Goal: Transaction & Acquisition: Purchase product/service

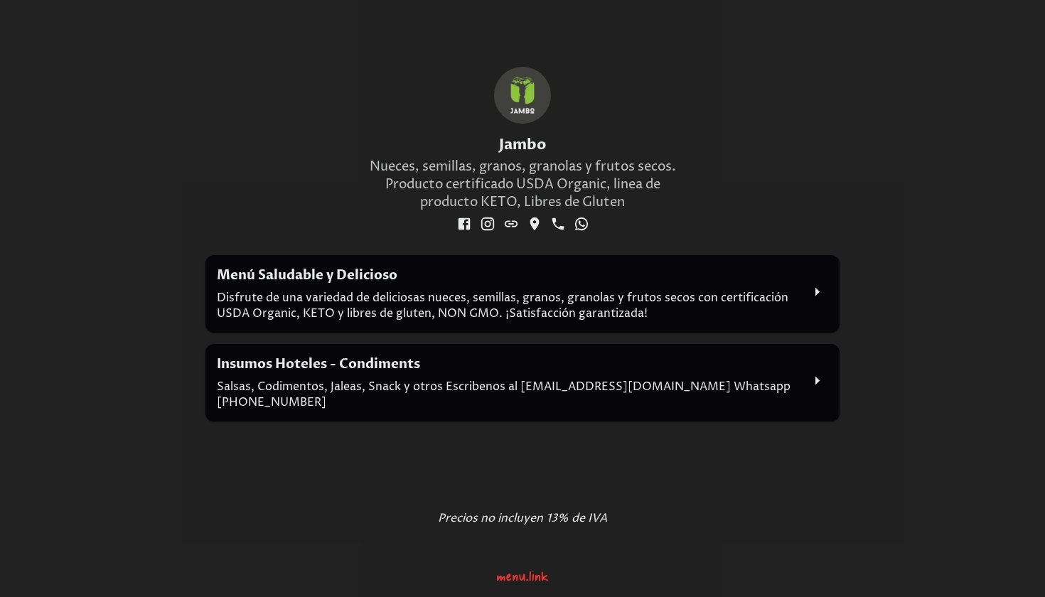
click at [515, 576] on div "Menu Link Logo" at bounding box center [522, 572] width 51 height 24
click at [821, 292] on icon at bounding box center [817, 292] width 21 height 21
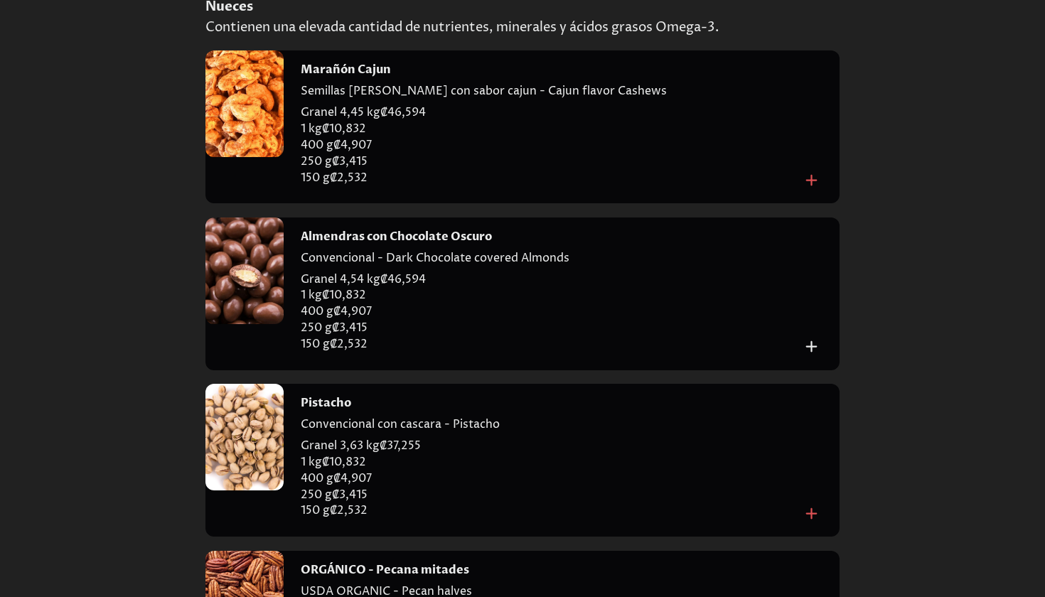
scroll to position [435, 0]
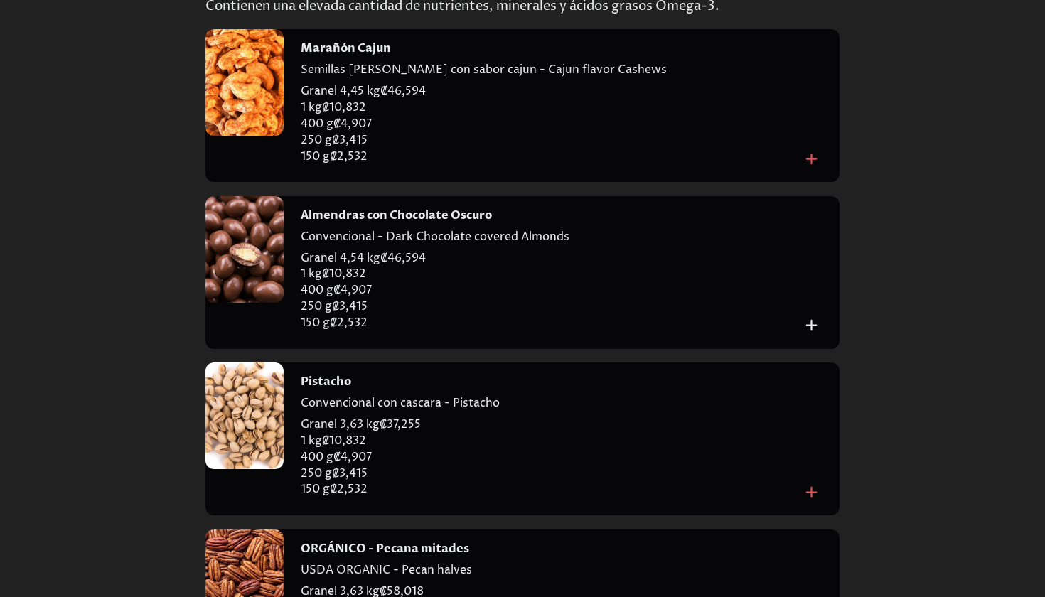
click at [817, 321] on icon "Add to cart" at bounding box center [811, 325] width 19 height 19
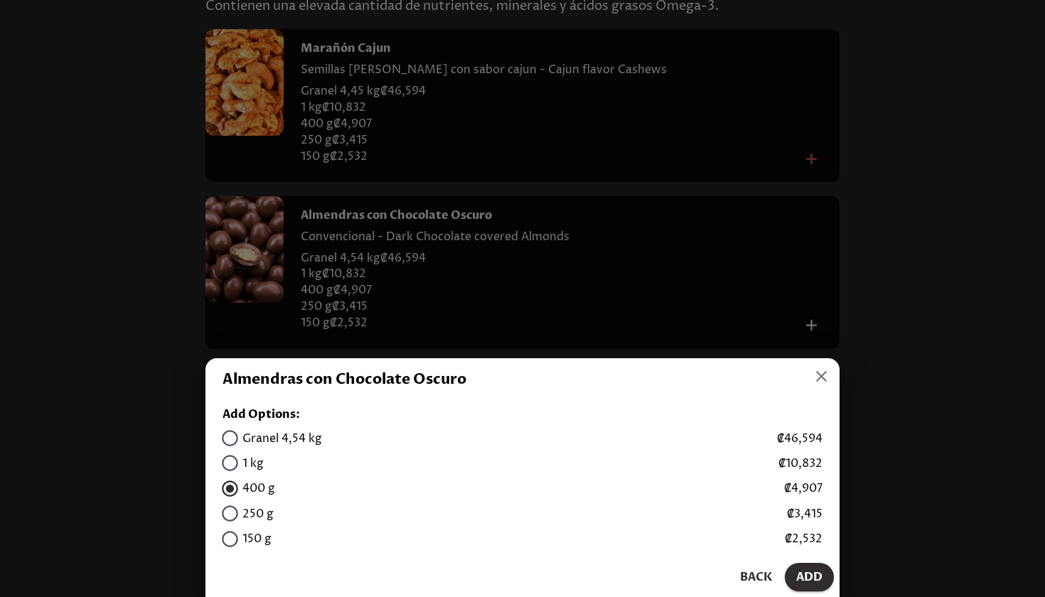
click at [818, 577] on span "Add" at bounding box center [809, 577] width 26 height 20
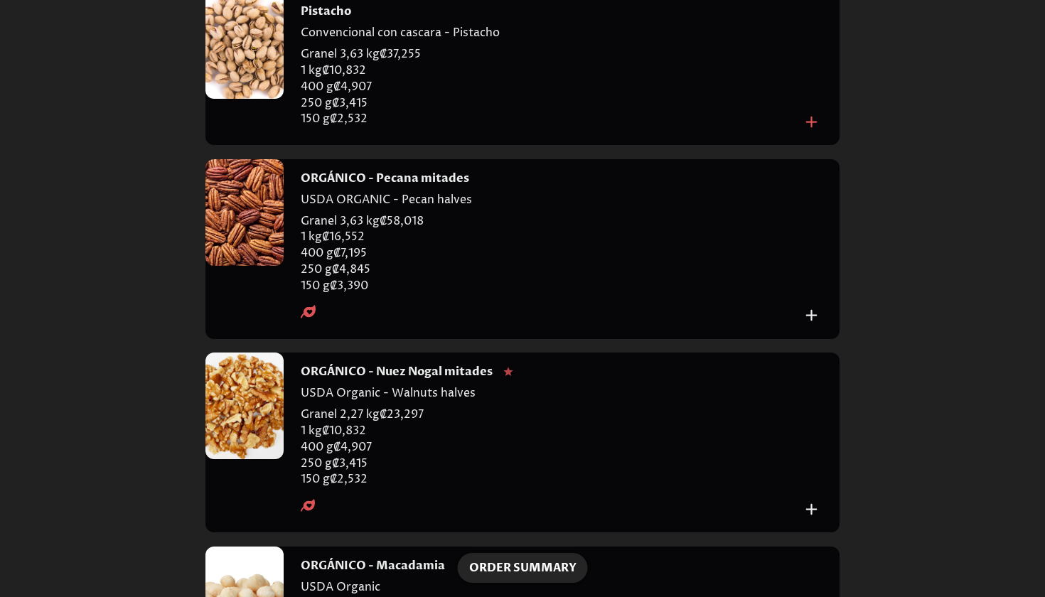
scroll to position [808, 0]
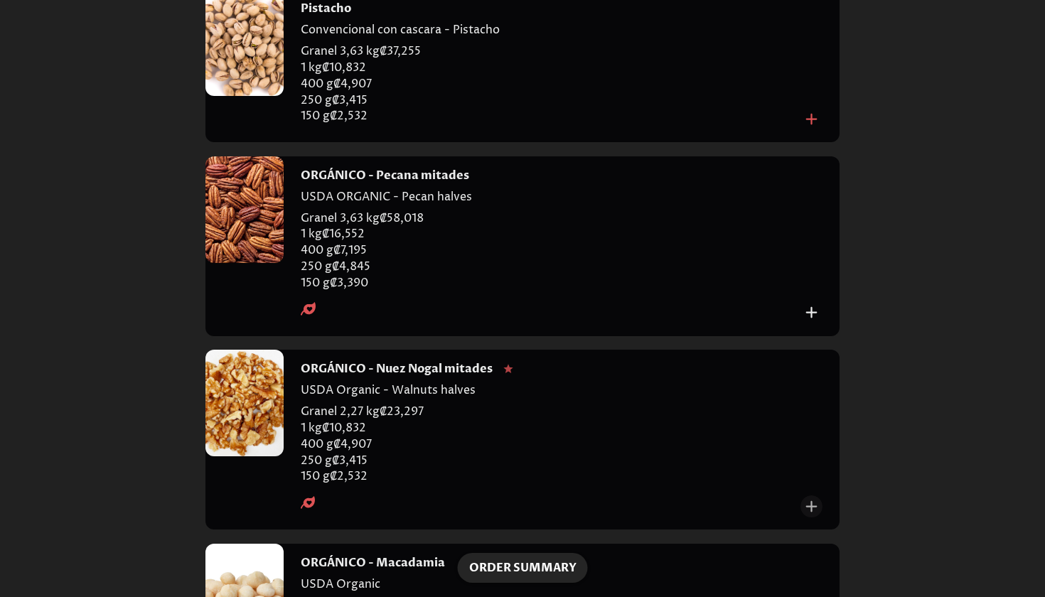
click at [810, 497] on icon "Add to cart" at bounding box center [811, 506] width 19 height 19
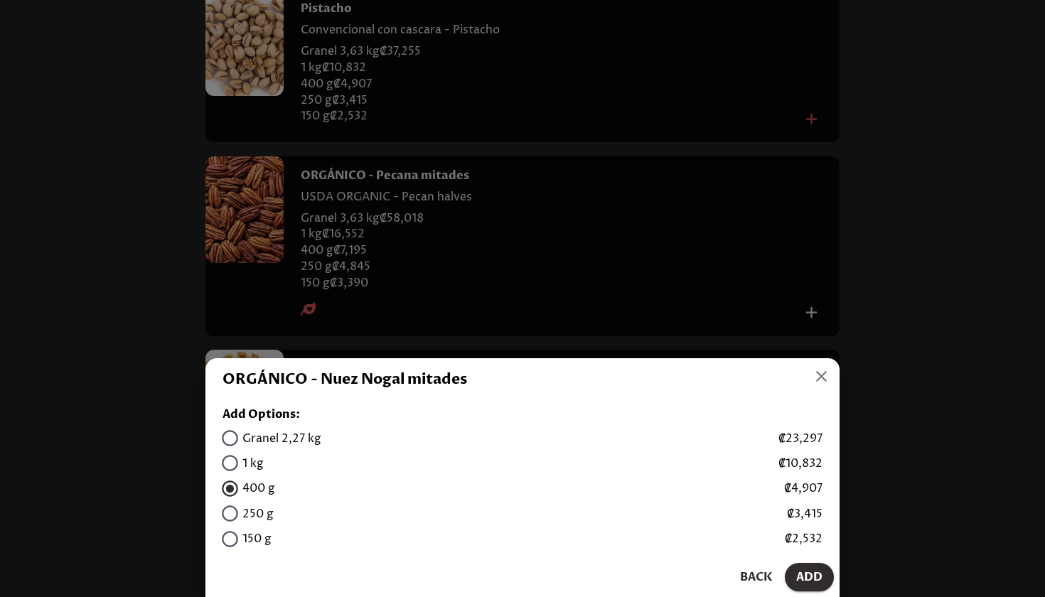
click at [813, 575] on span "Add" at bounding box center [809, 577] width 26 height 20
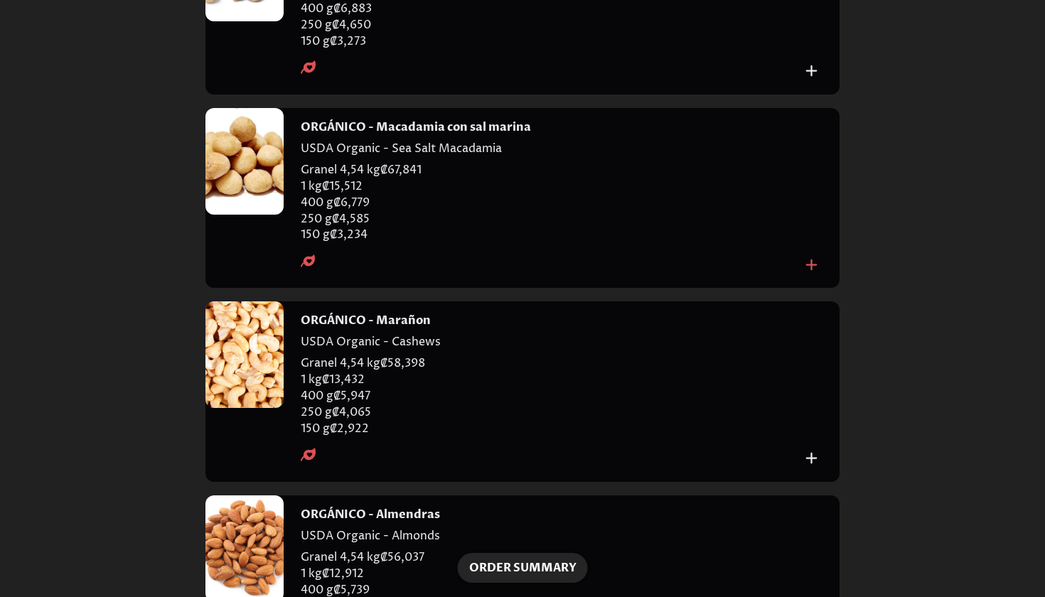
scroll to position [1443, 0]
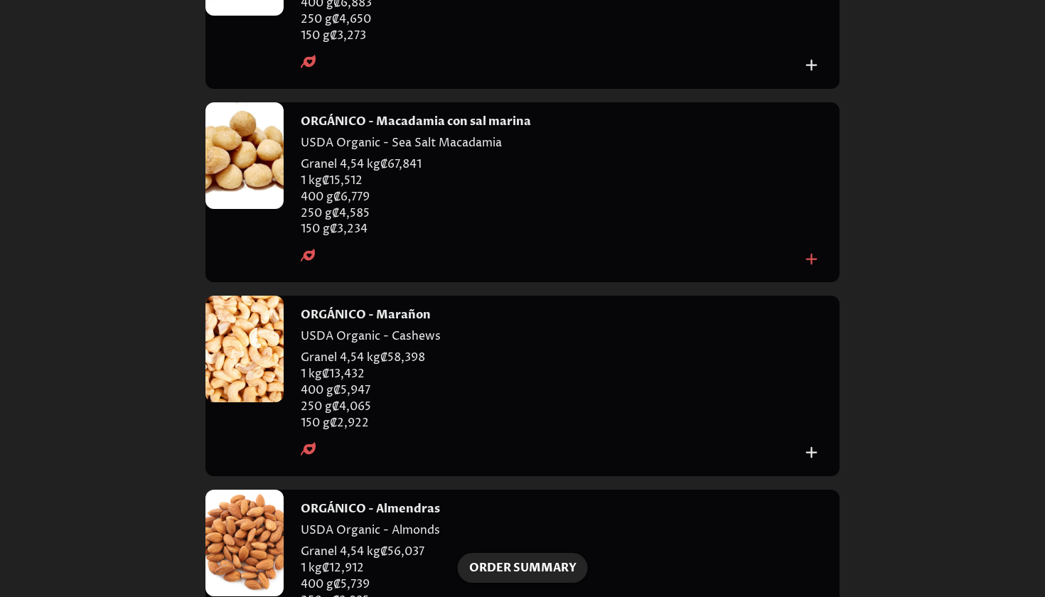
click at [812, 447] on icon "Add to cart" at bounding box center [811, 452] width 11 height 11
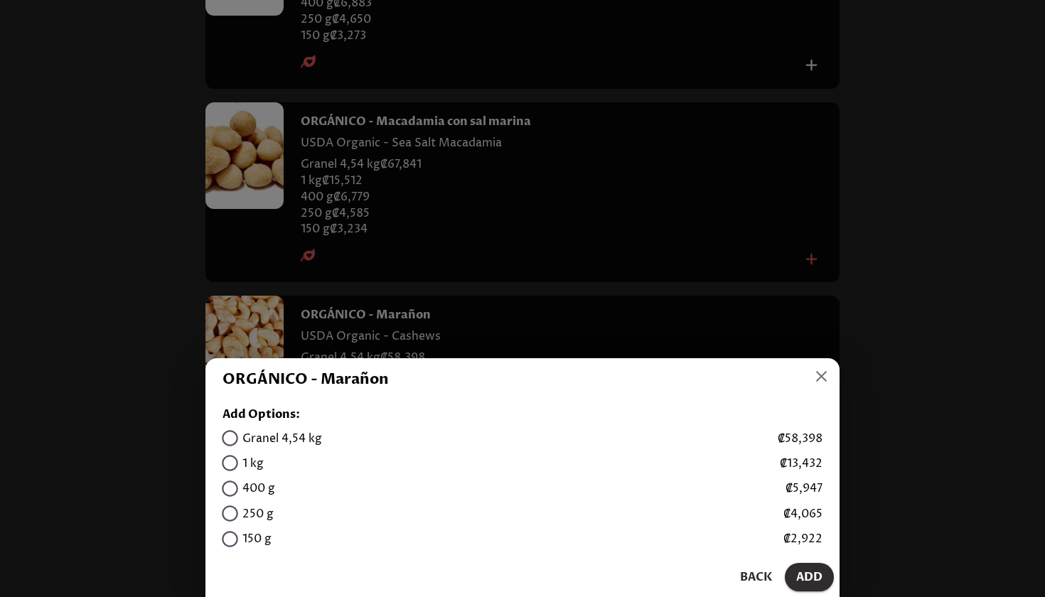
click at [823, 379] on icon "button" at bounding box center [821, 376] width 11 height 11
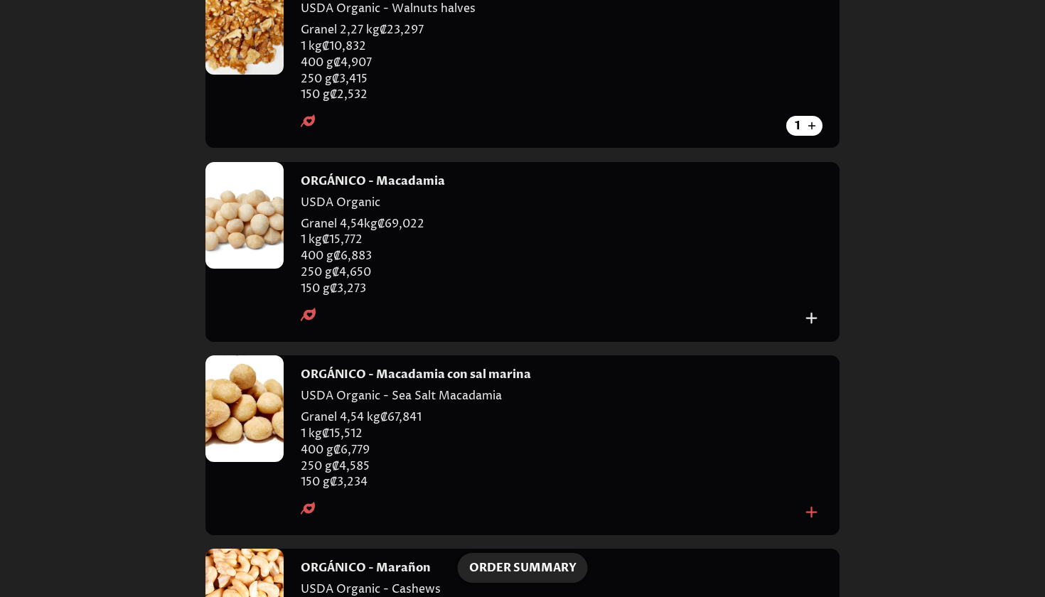
scroll to position [1218, 0]
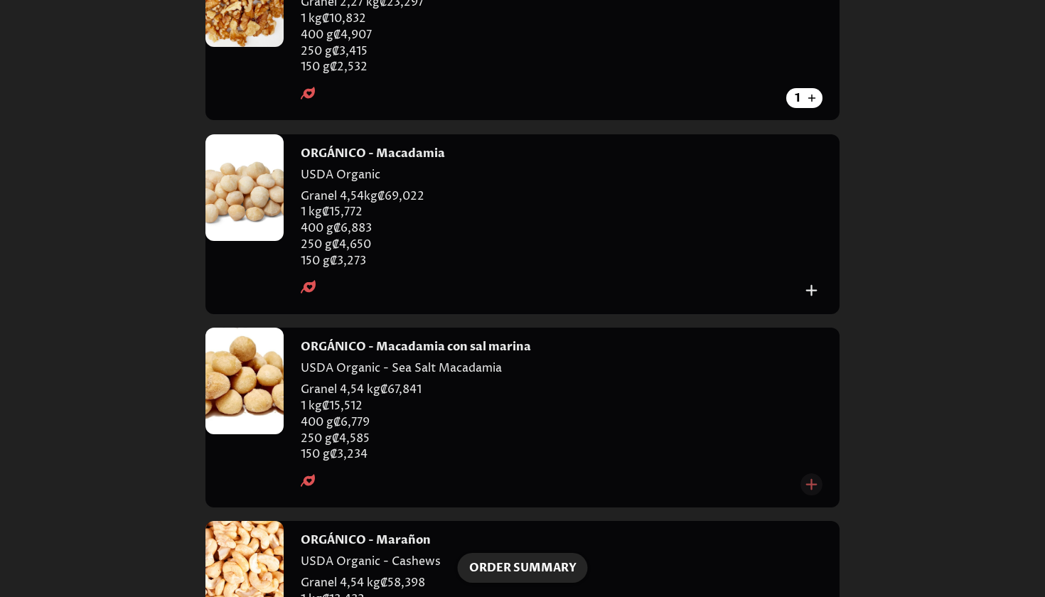
click at [813, 475] on icon "Add to cart" at bounding box center [811, 484] width 19 height 19
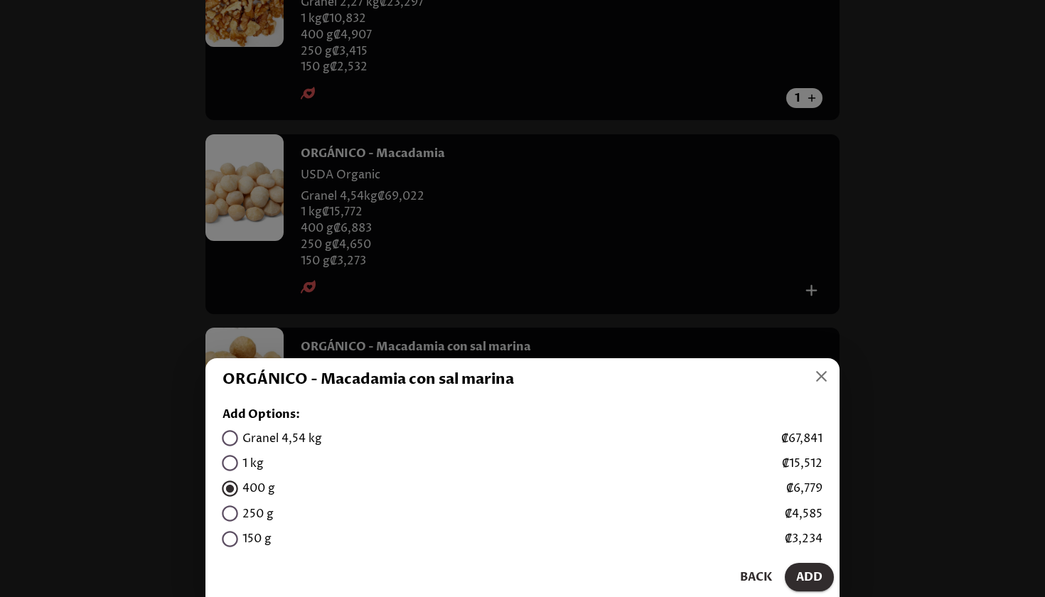
click at [821, 577] on span "Add" at bounding box center [809, 577] width 26 height 20
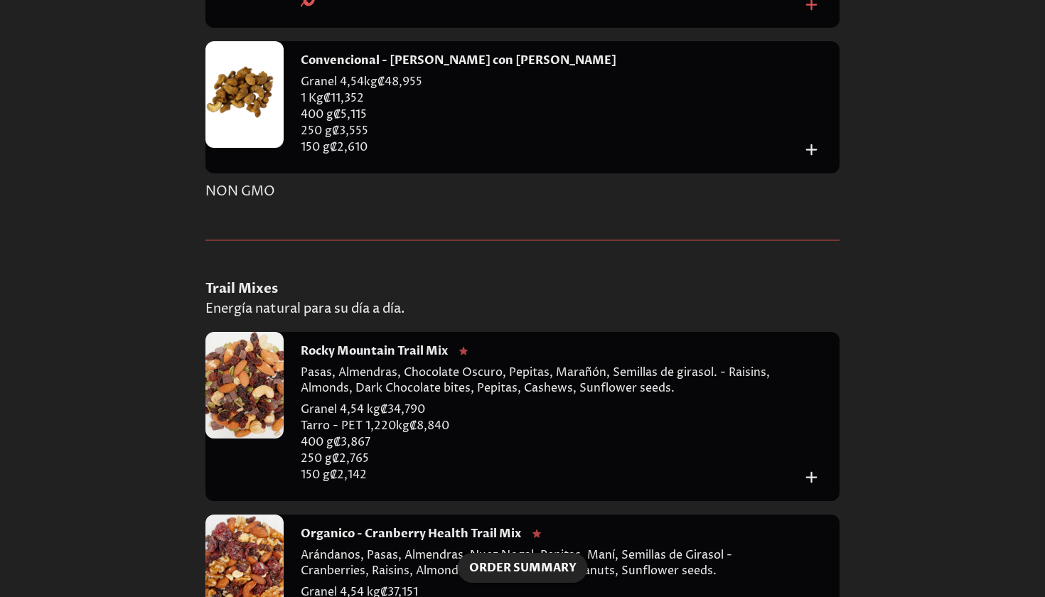
scroll to position [2489, 0]
click at [814, 467] on icon "Add to cart" at bounding box center [811, 476] width 19 height 19
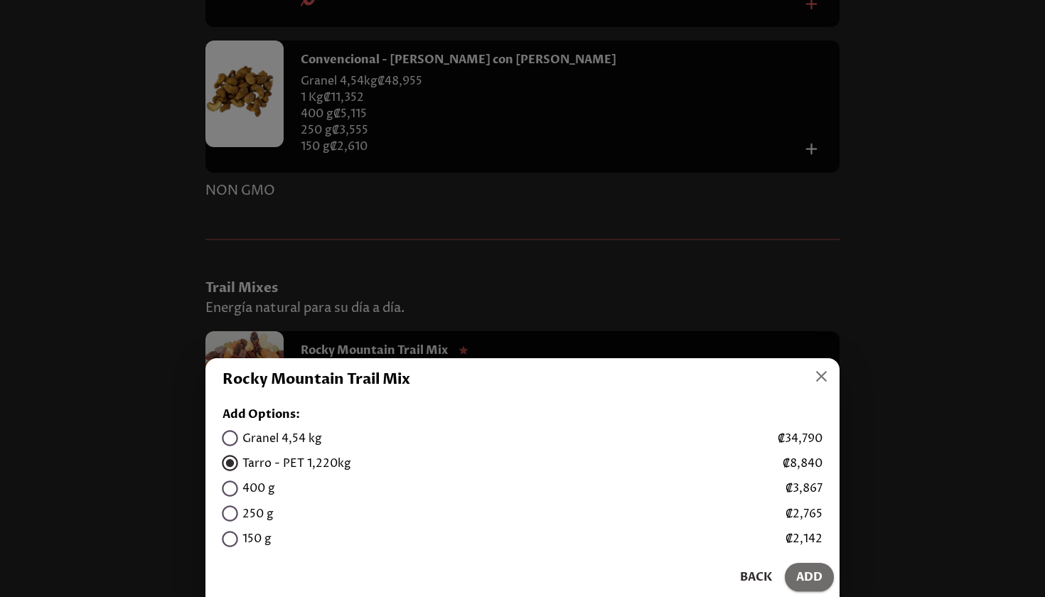
click at [810, 577] on span "Add" at bounding box center [809, 577] width 26 height 20
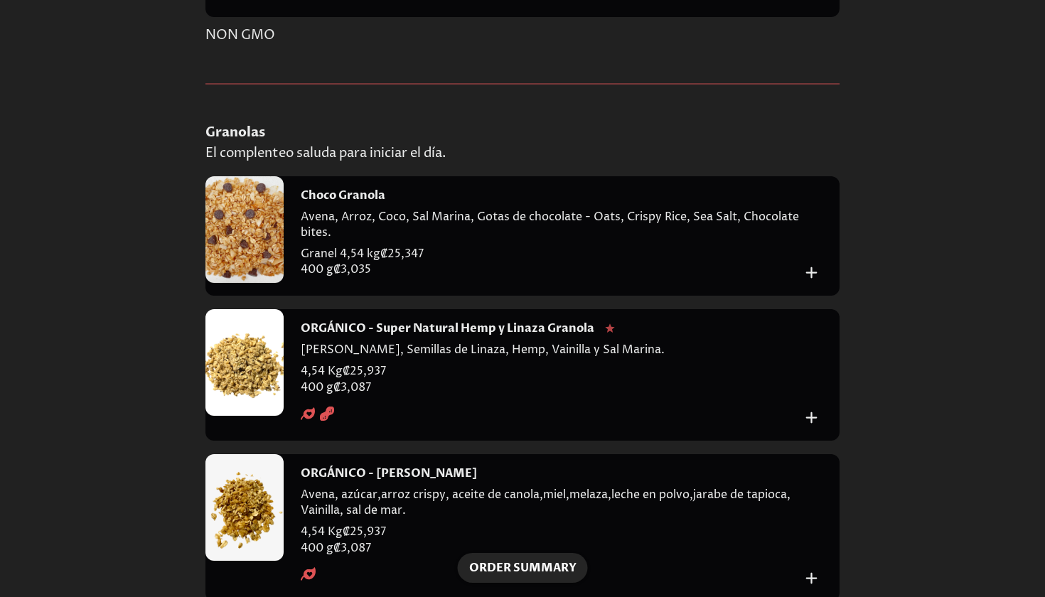
scroll to position [3597, 0]
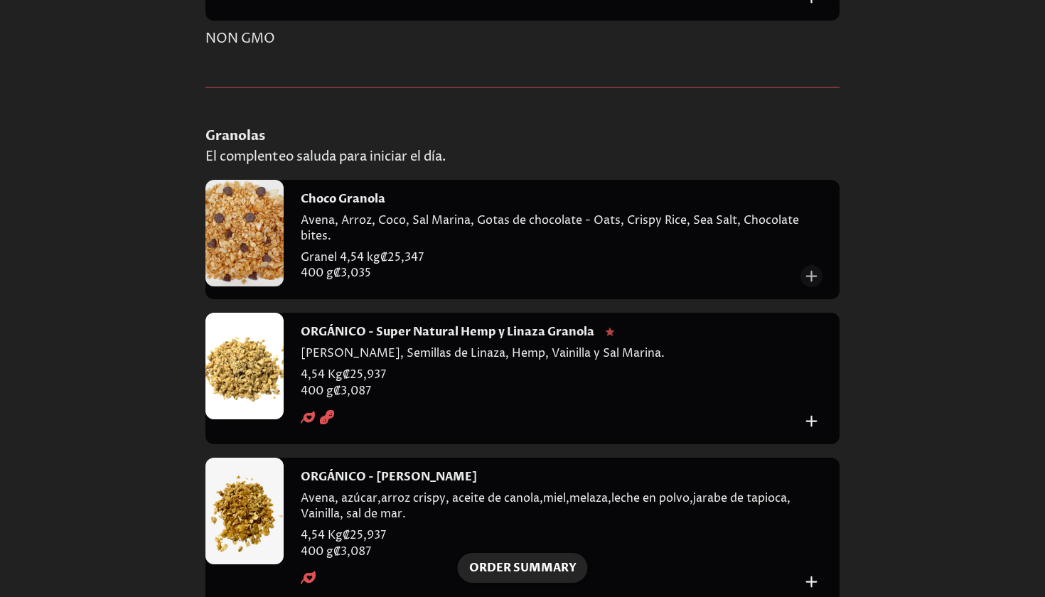
click at [813, 267] on icon "Add to cart" at bounding box center [811, 276] width 19 height 19
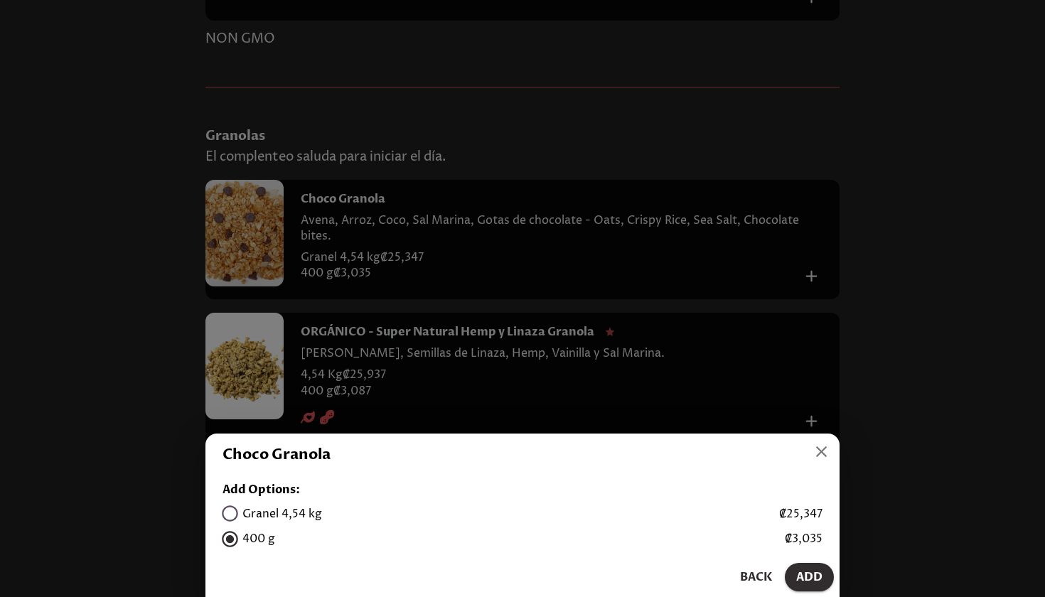
click at [812, 578] on span "Add" at bounding box center [809, 577] width 26 height 20
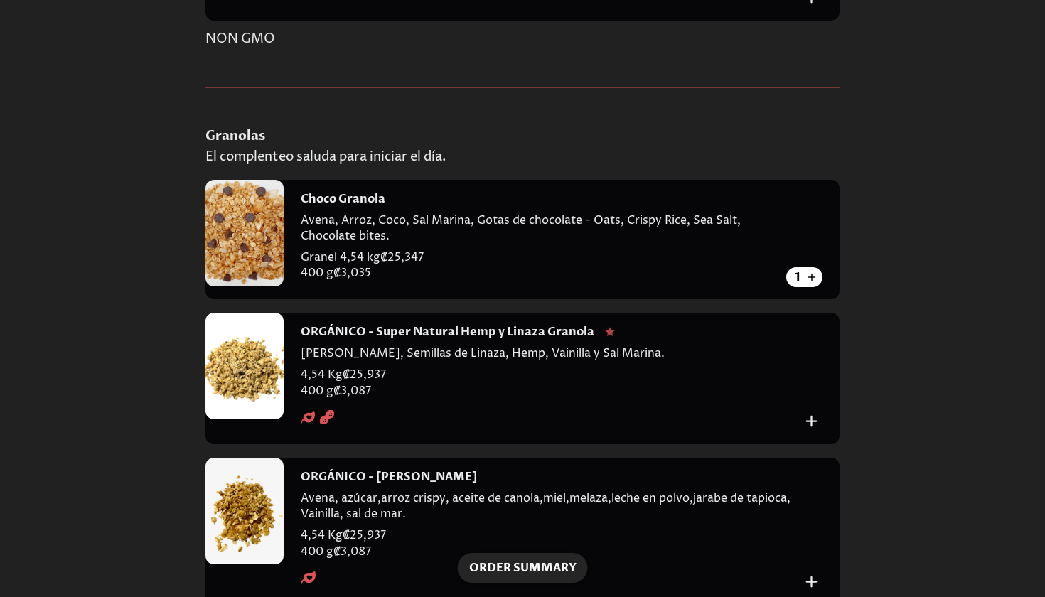
click at [812, 415] on icon "Add to cart" at bounding box center [811, 420] width 11 height 11
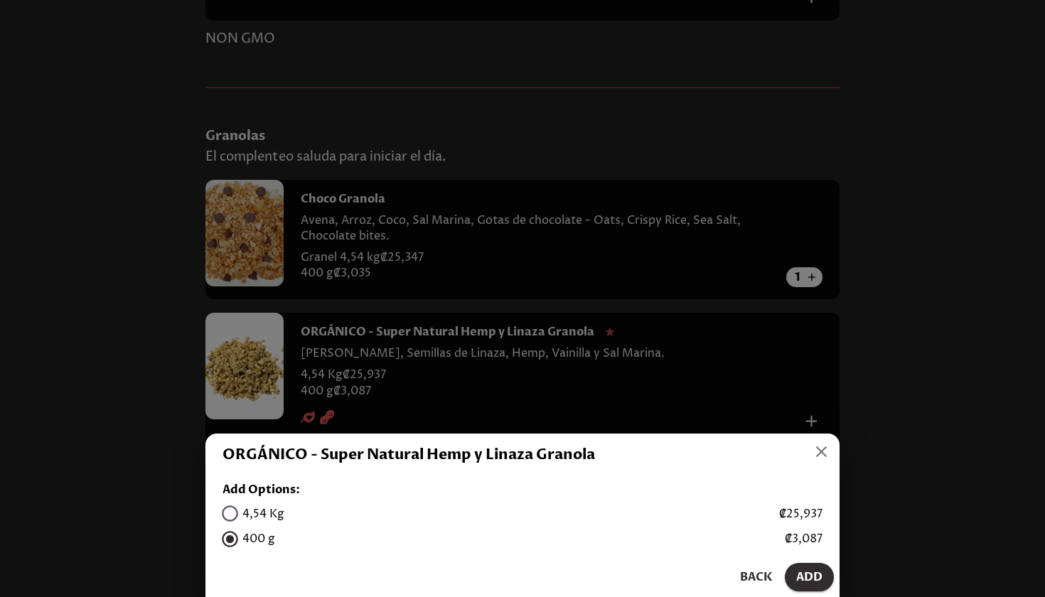
click at [807, 583] on span "Add" at bounding box center [809, 577] width 26 height 20
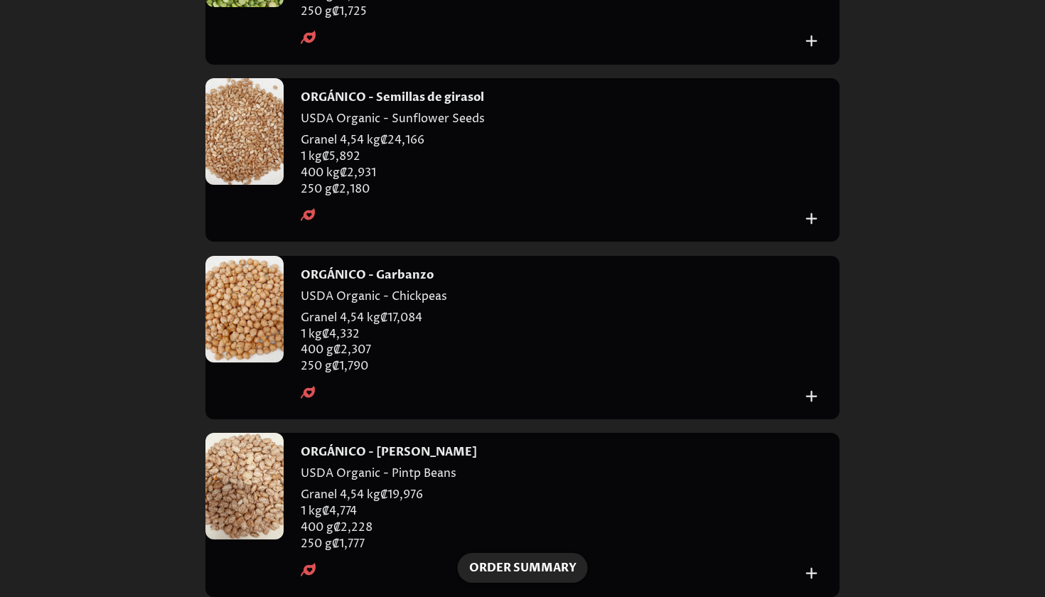
scroll to position [7116, 0]
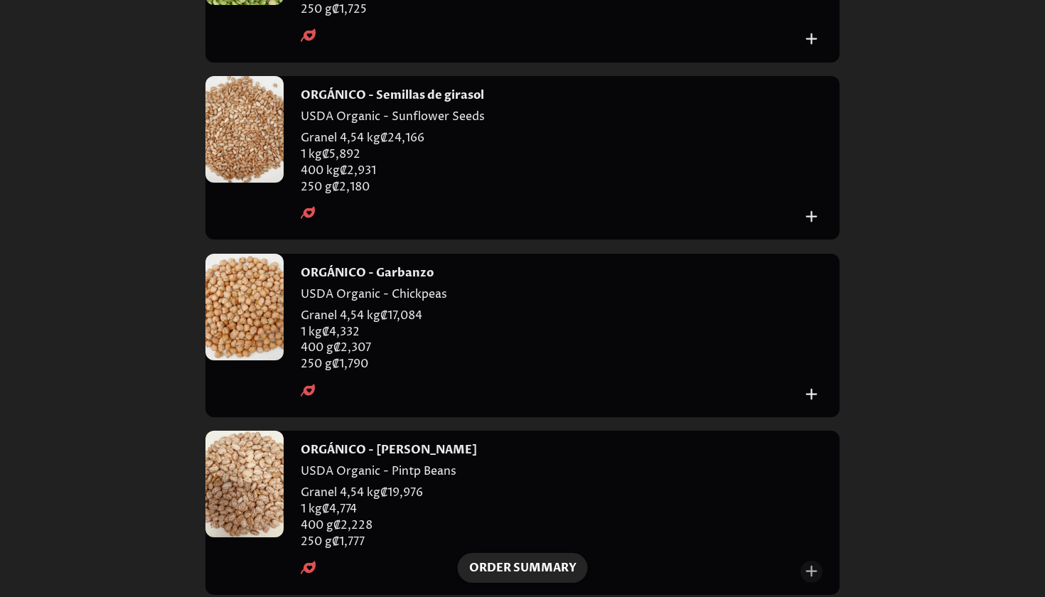
click at [813, 562] on icon "Add to cart" at bounding box center [811, 571] width 19 height 19
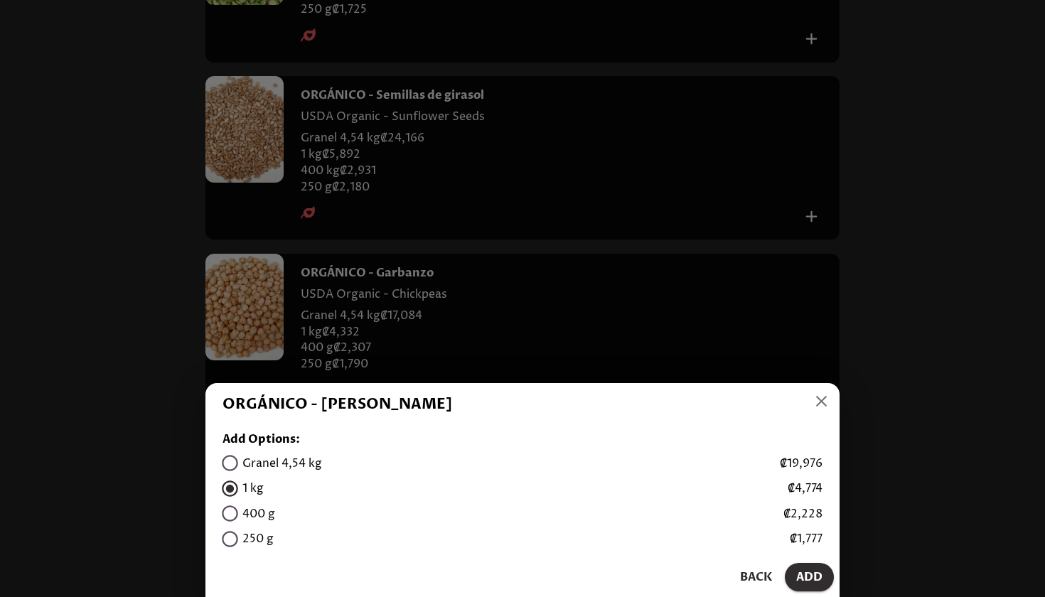
click at [806, 580] on span "Add" at bounding box center [809, 577] width 26 height 20
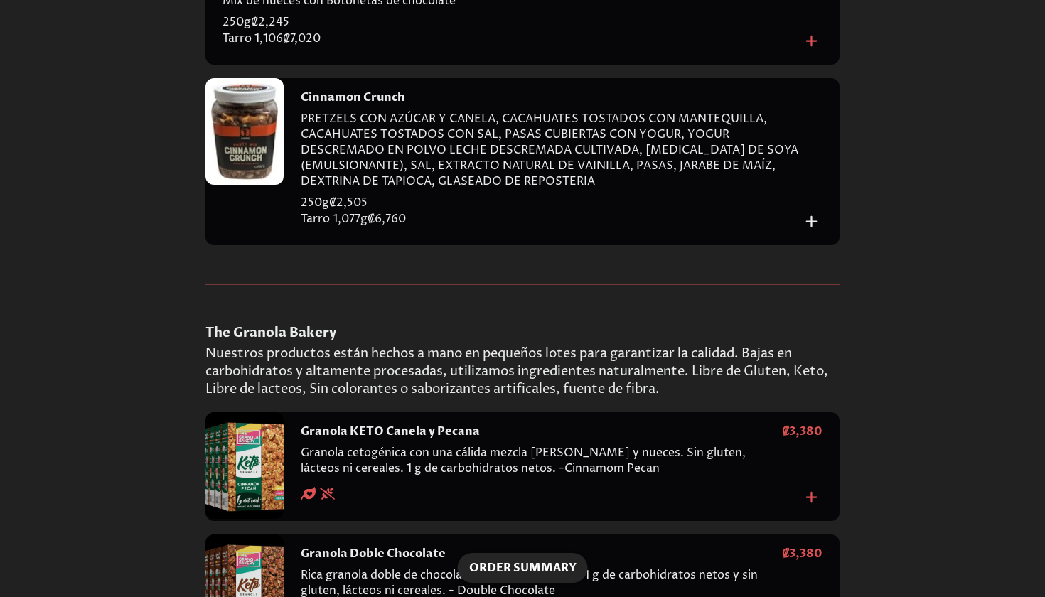
scroll to position [8666, 0]
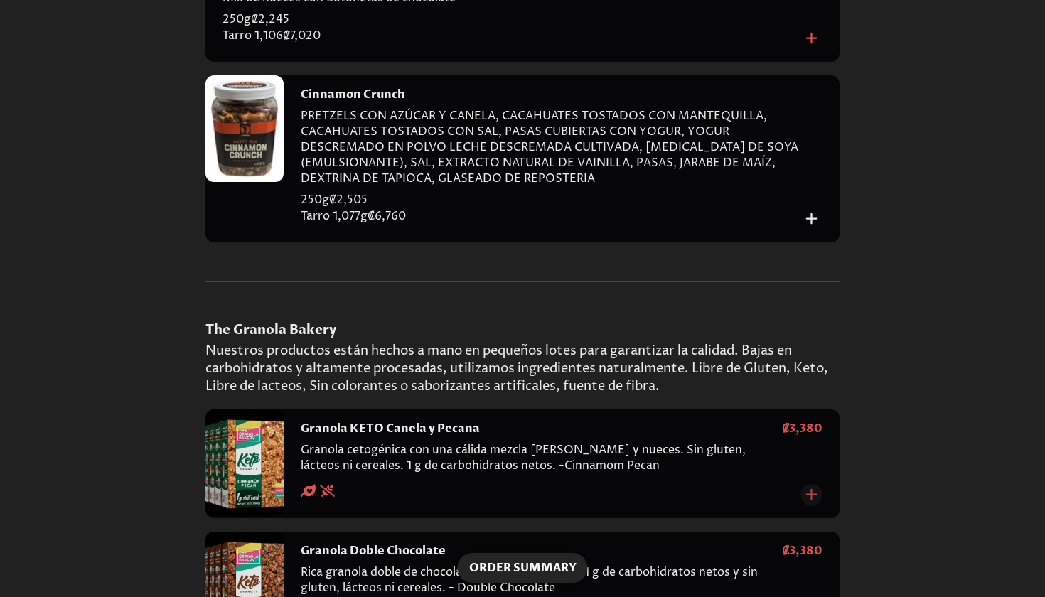
click at [809, 485] on icon "Add to cart" at bounding box center [811, 494] width 19 height 19
click at [800, 490] on h6 "1" at bounding box center [798, 496] width 6 height 13
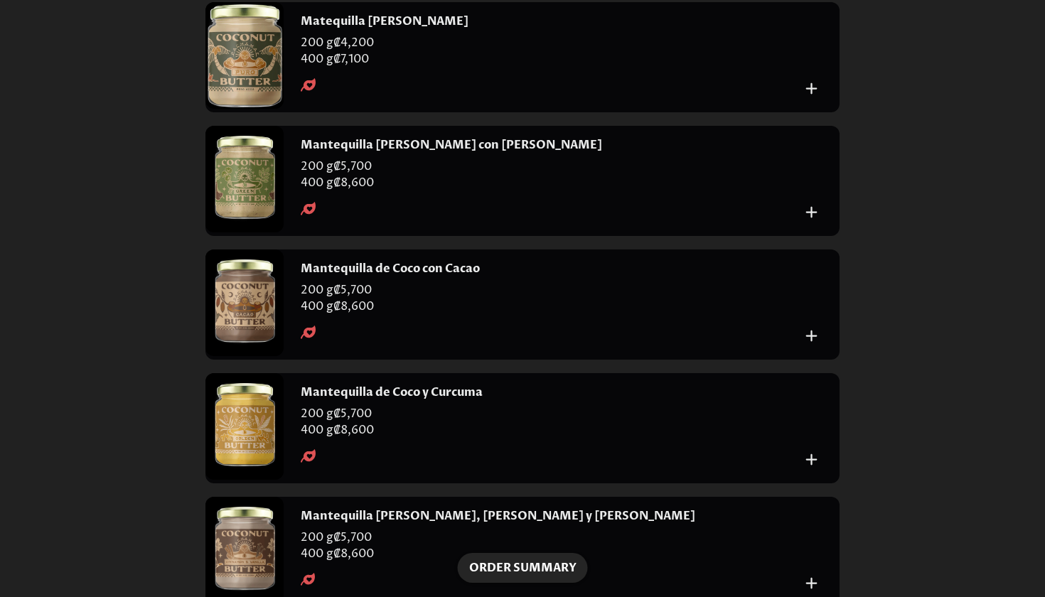
scroll to position [9820, 0]
click at [524, 567] on span "Order Summary" at bounding box center [522, 568] width 107 height 20
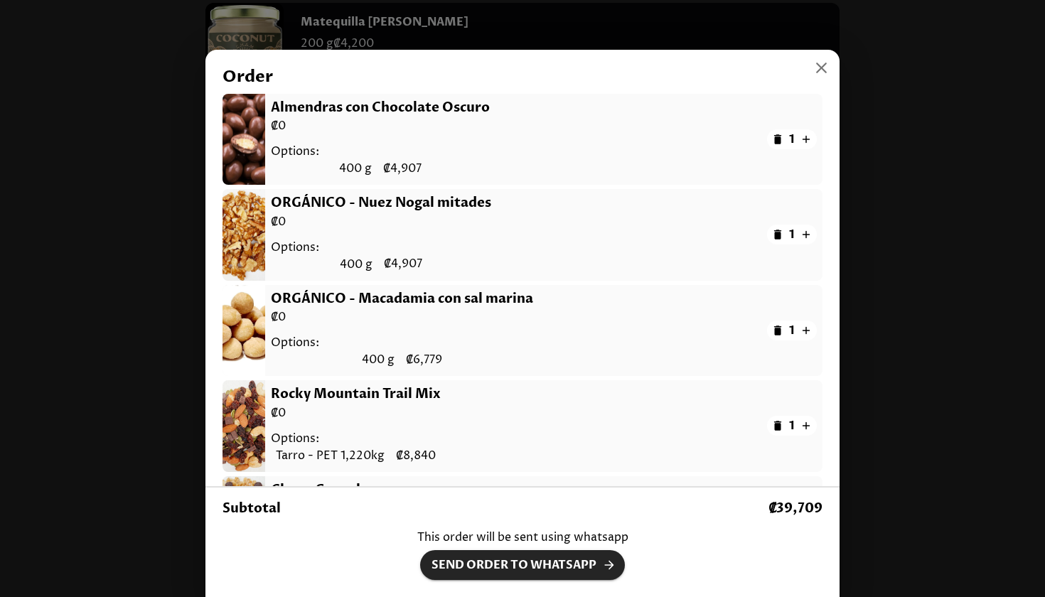
click at [493, 570] on span "Send Order to Whatsapp" at bounding box center [523, 565] width 182 height 20
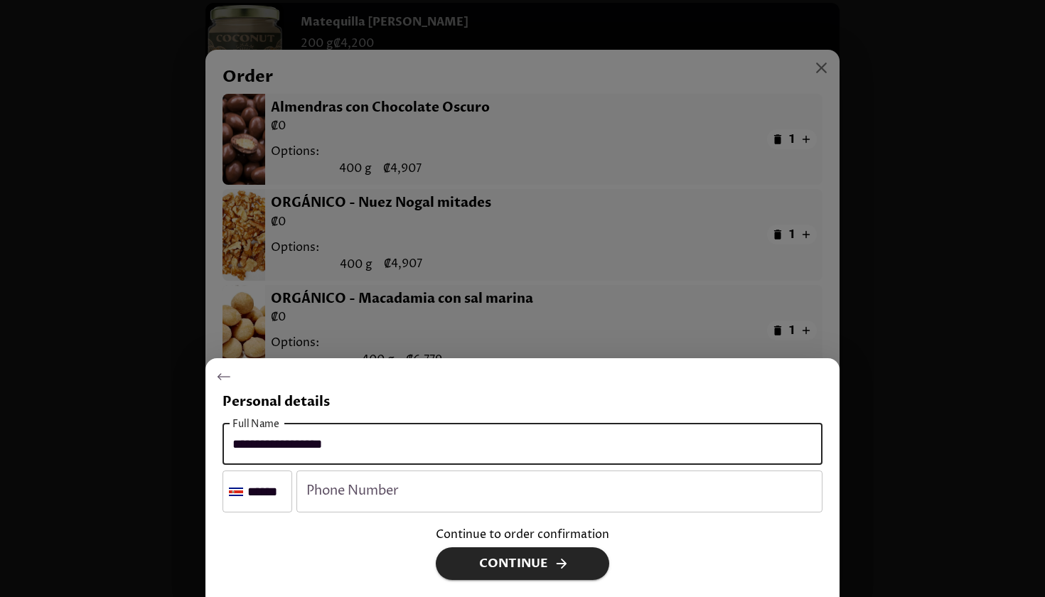
type input "**********"
click at [486, 500] on input "number" at bounding box center [560, 492] width 526 height 42
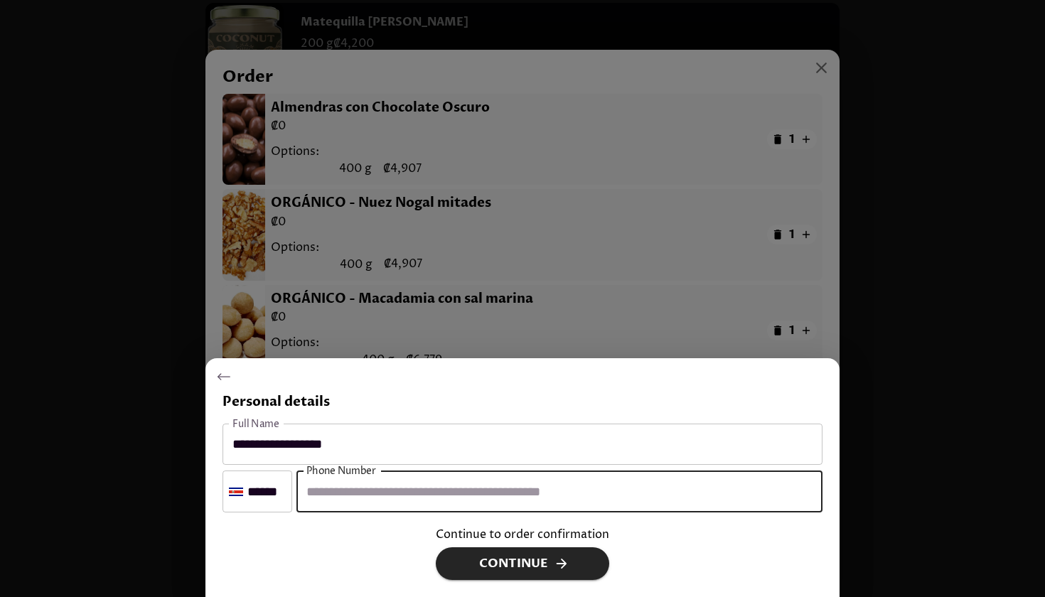
type input "********"
click at [538, 566] on span "Continue" at bounding box center [523, 563] width 142 height 21
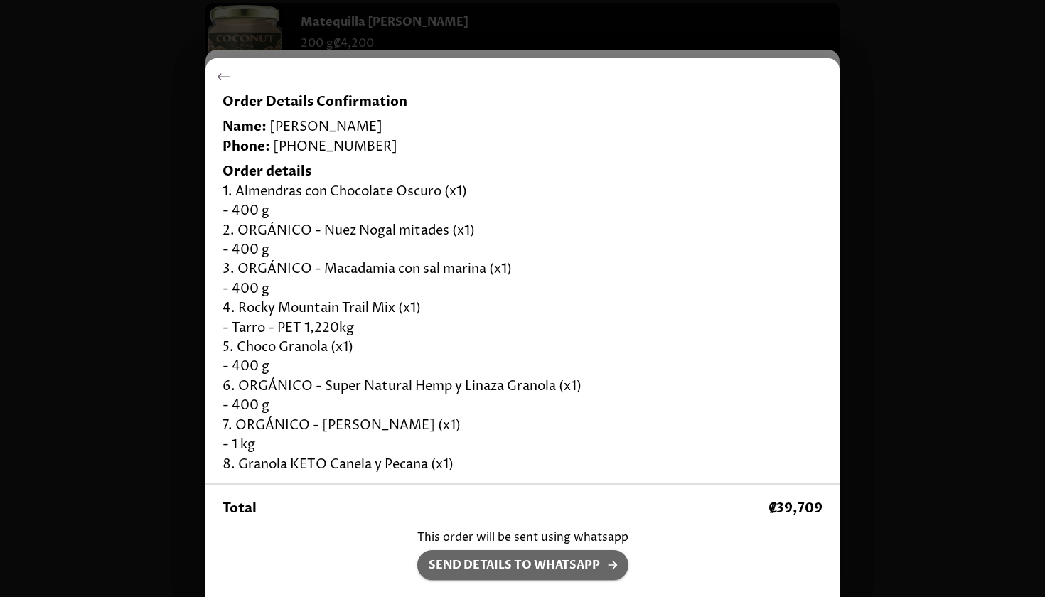
click at [538, 567] on span "Send details to whatsapp" at bounding box center [523, 565] width 188 height 20
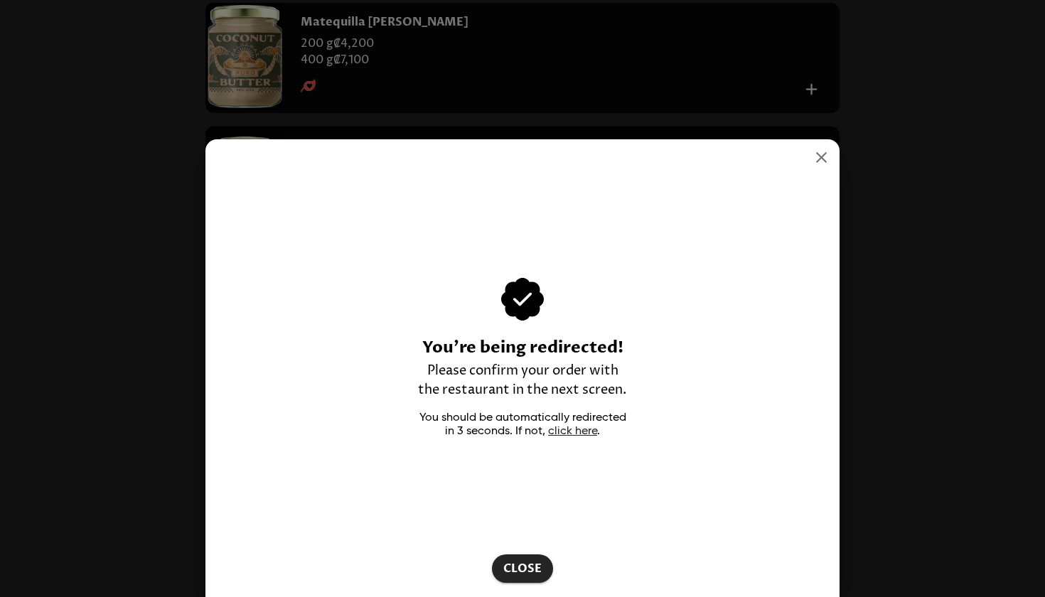
click at [575, 429] on link "click here" at bounding box center [572, 431] width 49 height 11
click at [579, 429] on link "click here" at bounding box center [572, 431] width 49 height 11
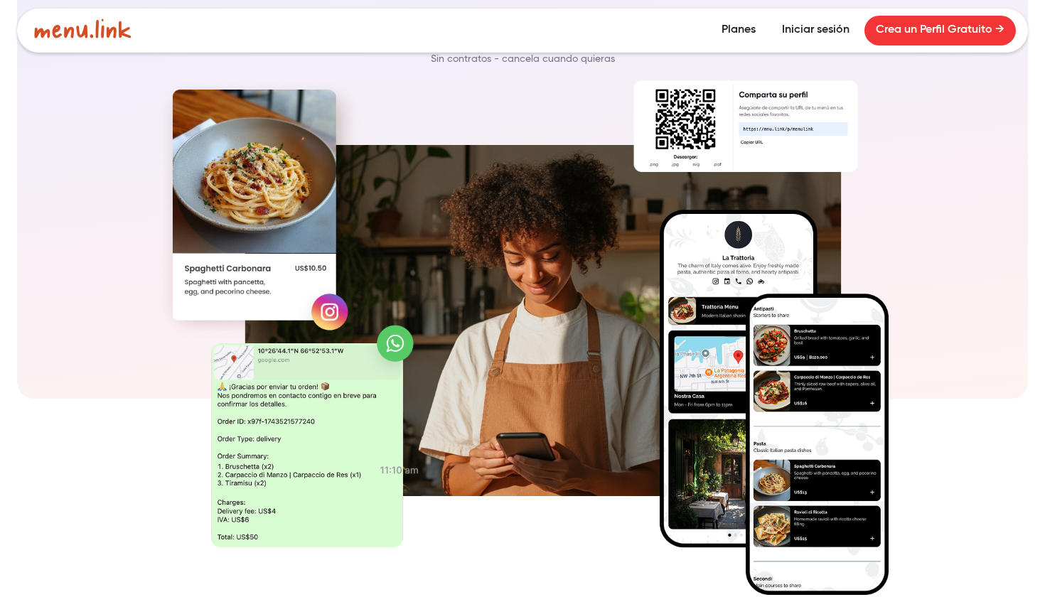
scroll to position [337, 0]
